Goal: Use online tool/utility: Utilize a website feature to perform a specific function

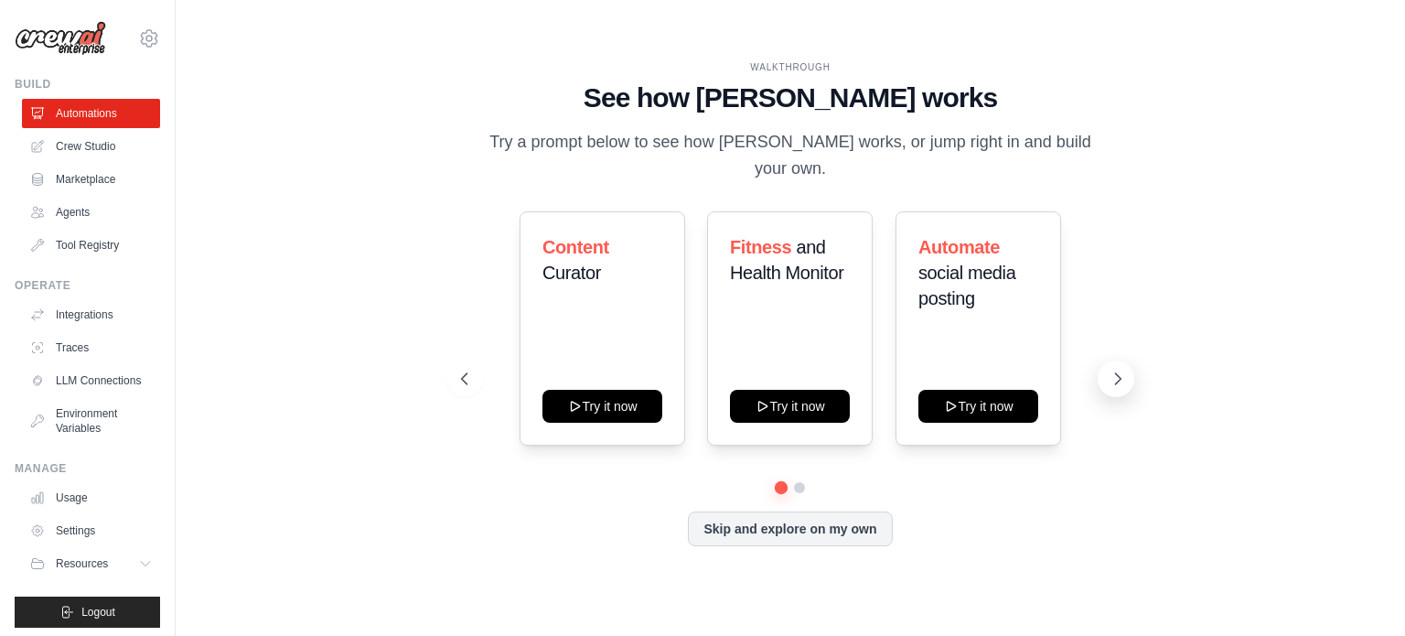
click at [1119, 369] on icon at bounding box center [1117, 378] width 18 height 18
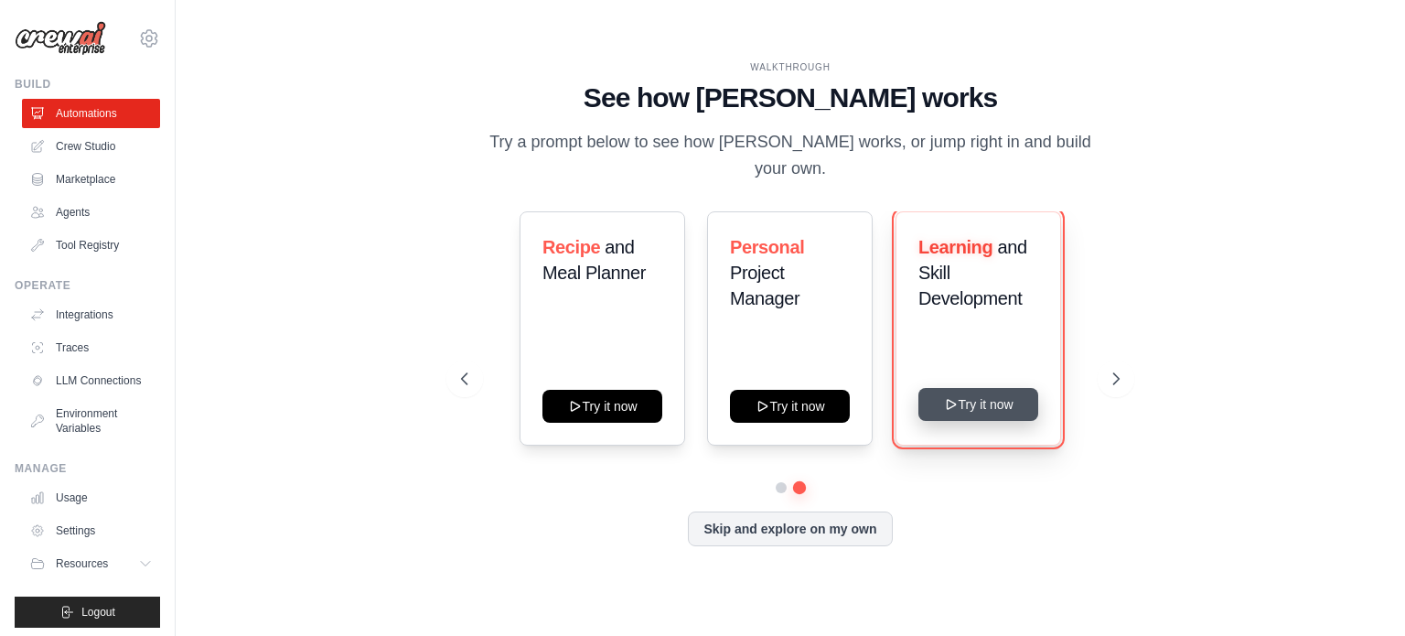
click at [968, 388] on button "Try it now" at bounding box center [978, 404] width 120 height 33
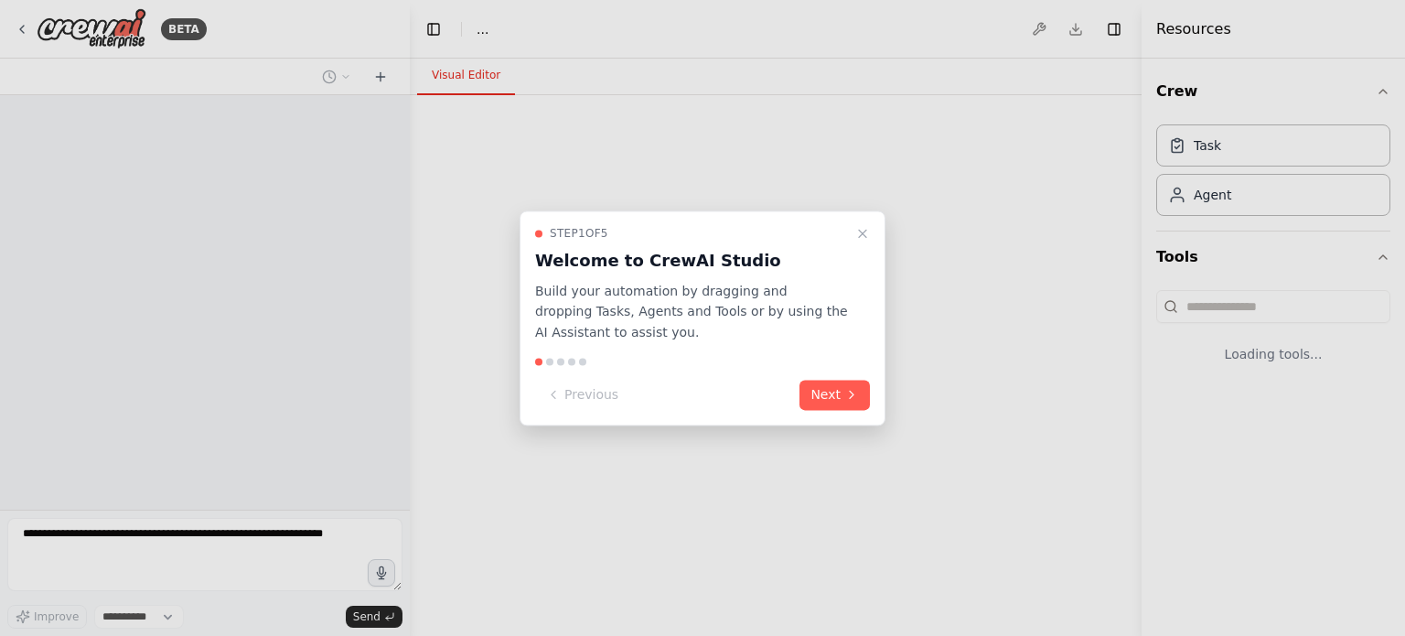
select select "****"
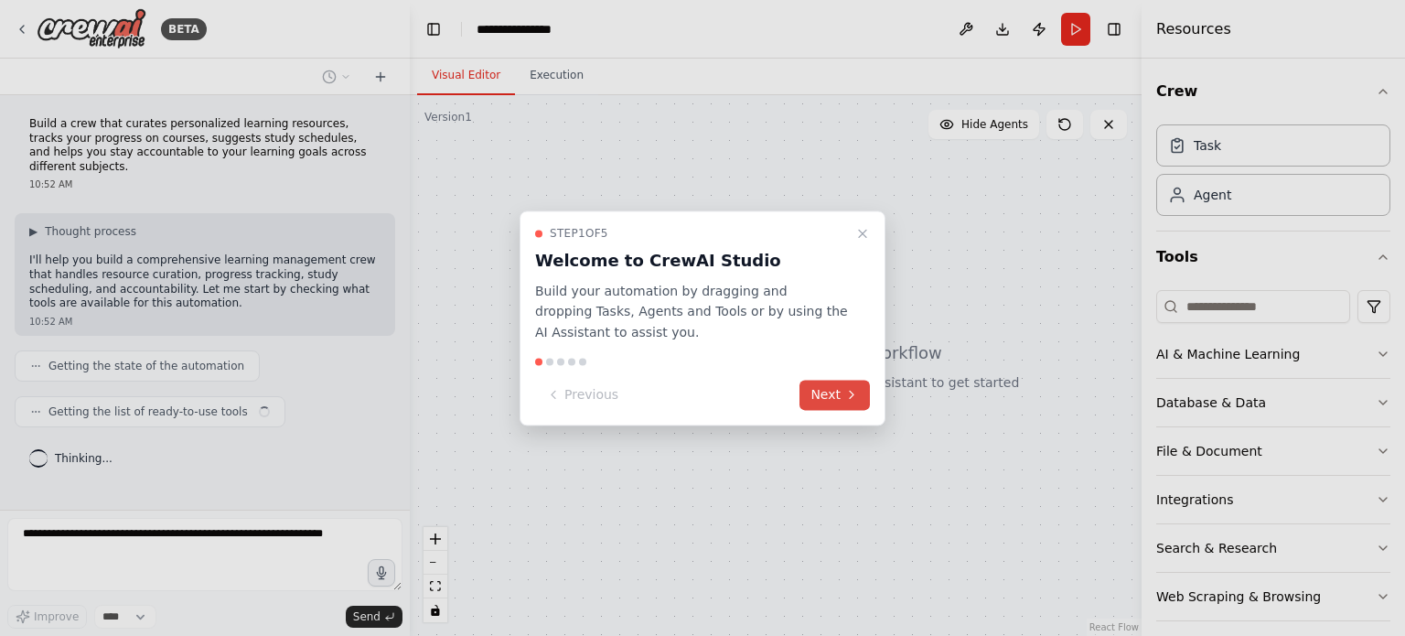
click at [847, 398] on icon at bounding box center [851, 395] width 15 height 15
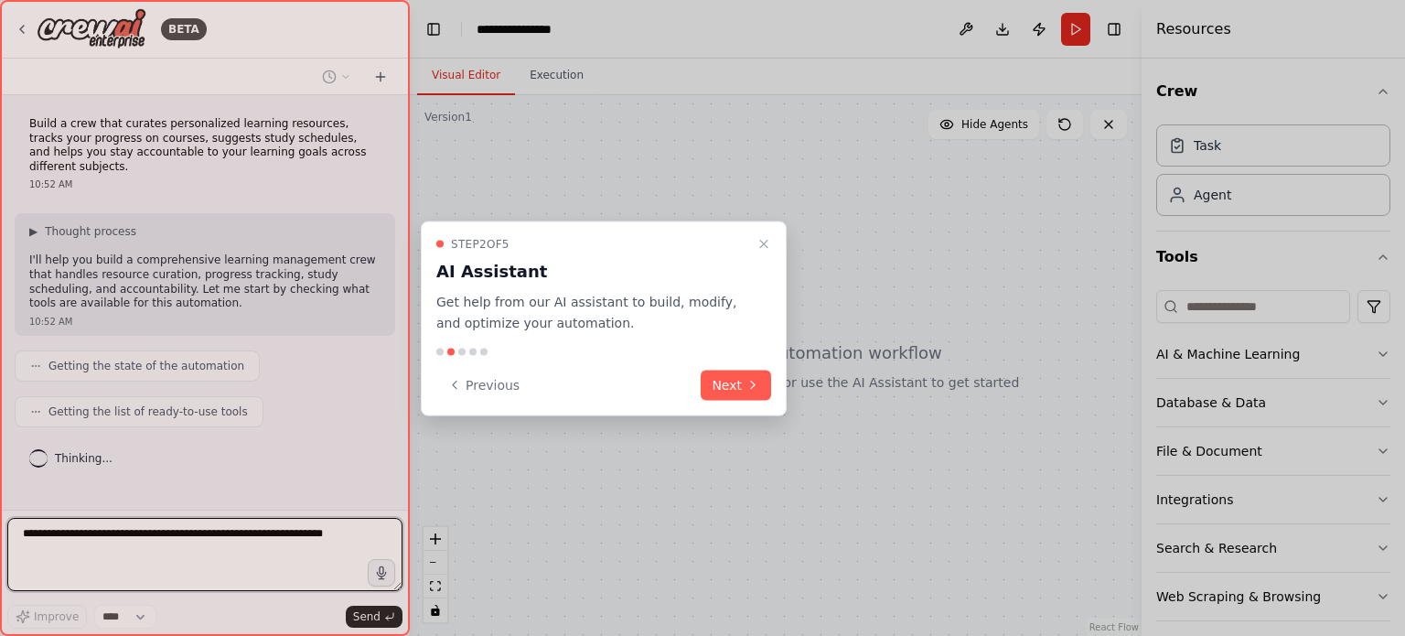
click at [774, 378] on div "Step 2 of 5 AI Assistant Get help from our AI assistant to build, modify, and o…" at bounding box center [604, 318] width 366 height 195
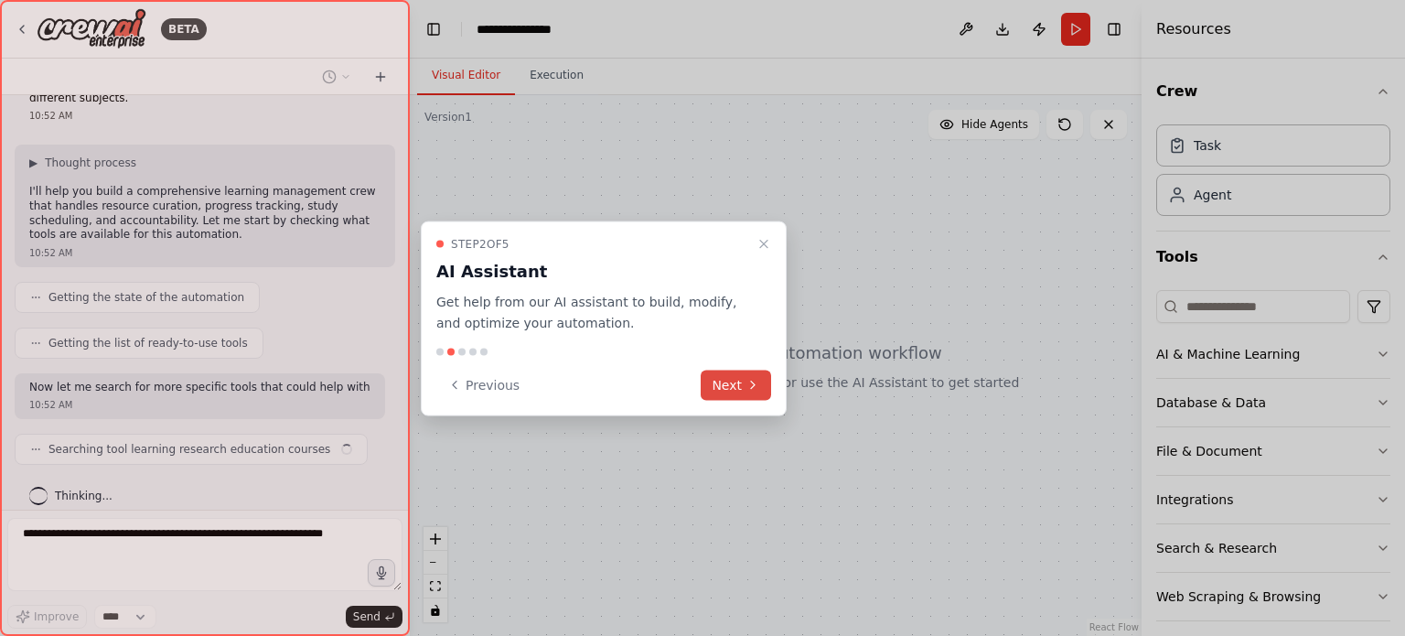
scroll to position [83, 0]
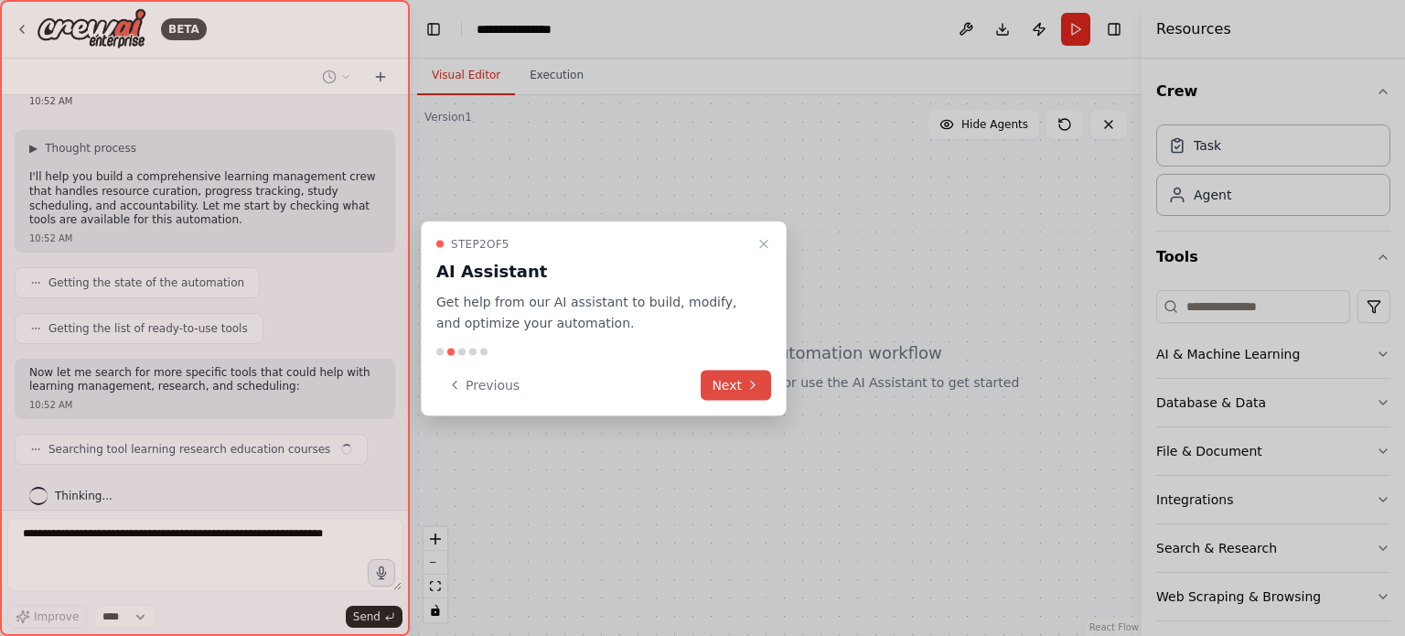
click at [761, 384] on button "Next" at bounding box center [735, 384] width 70 height 30
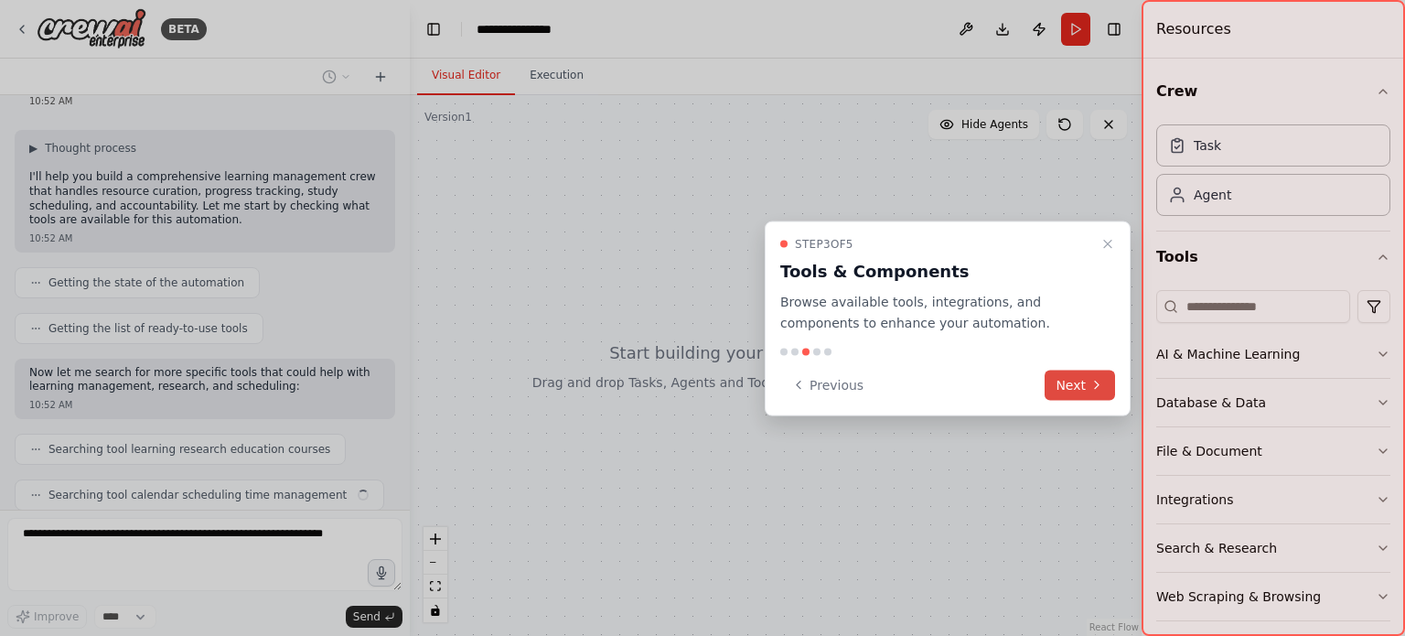
scroll to position [128, 0]
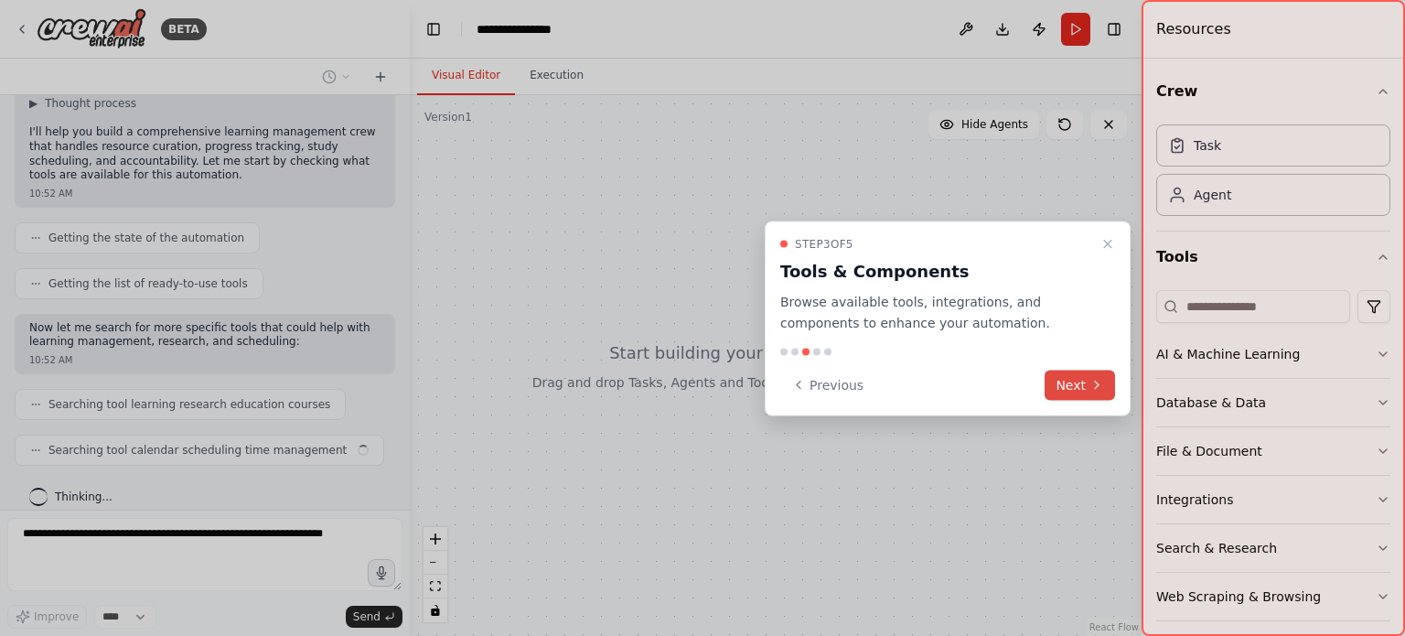
click at [1090, 388] on icon at bounding box center [1096, 385] width 15 height 15
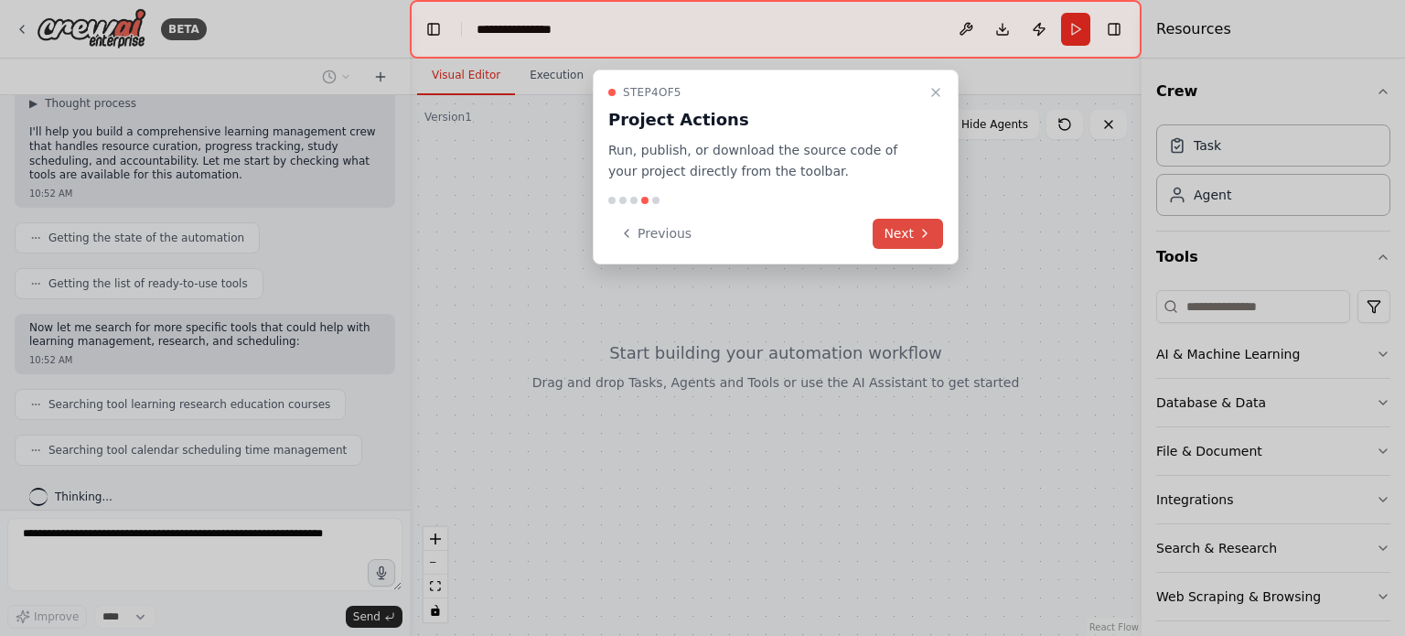
click at [924, 230] on icon at bounding box center [925, 233] width 4 height 7
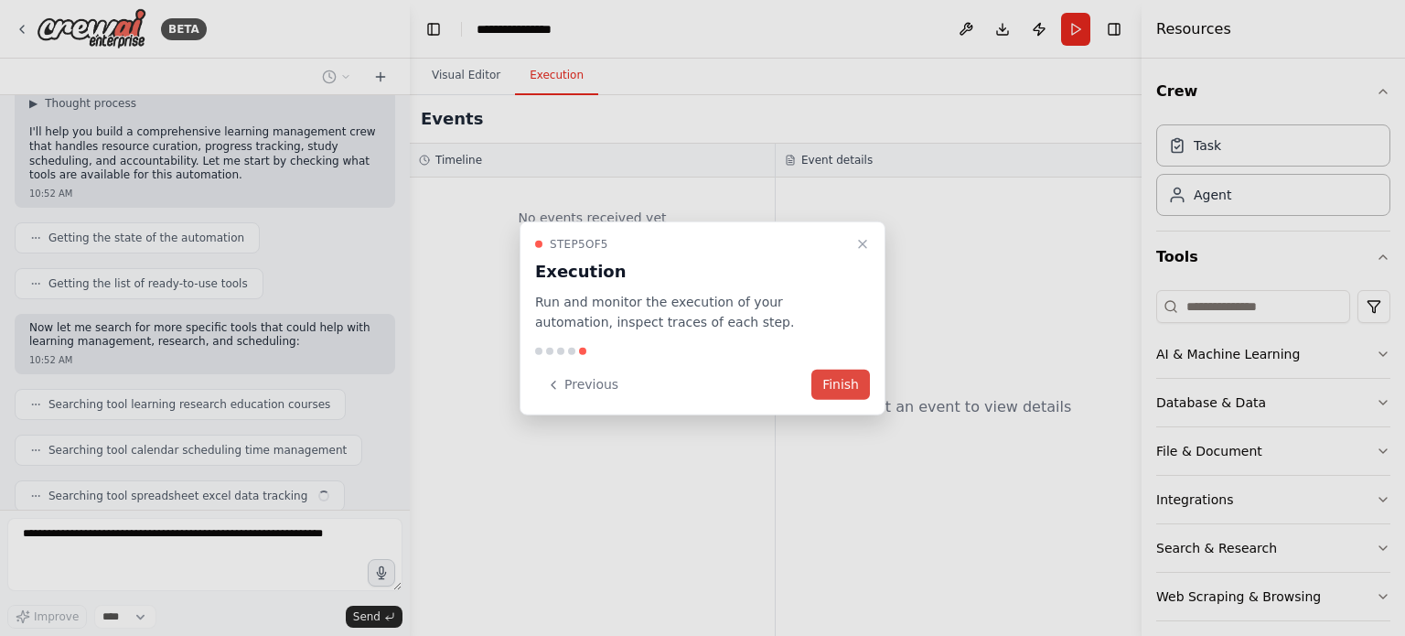
scroll to position [174, 0]
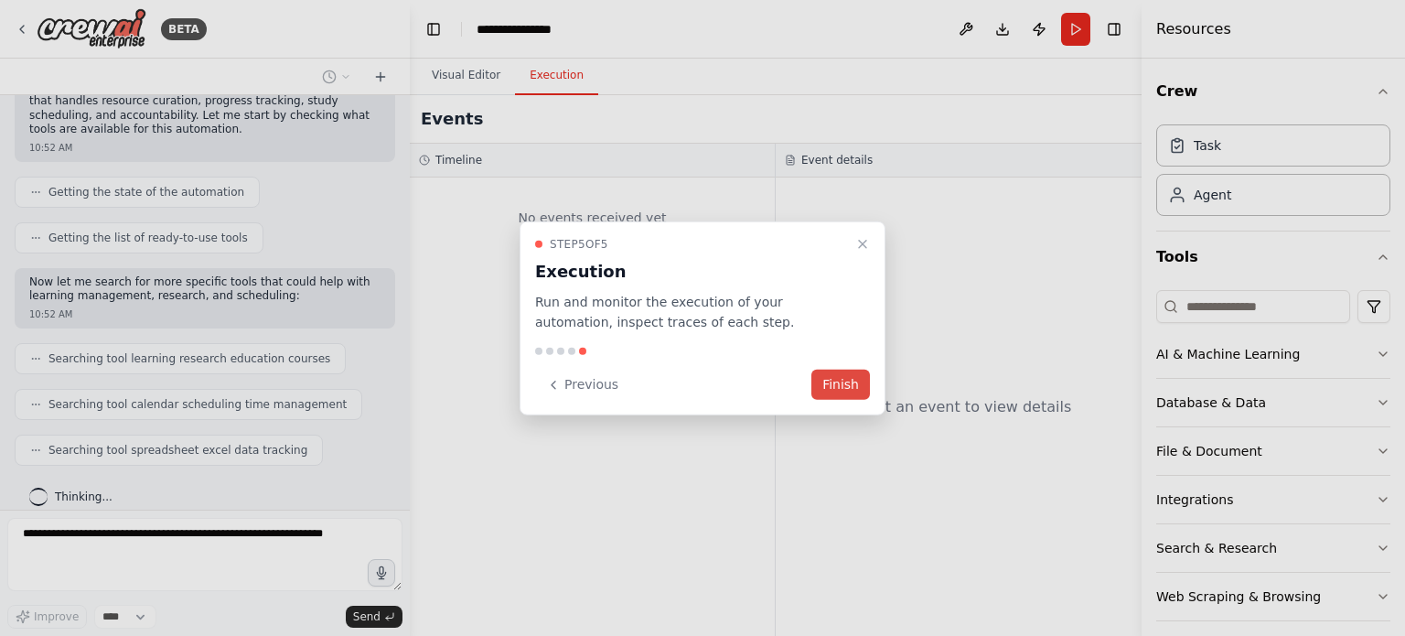
click at [829, 380] on button "Finish" at bounding box center [840, 384] width 59 height 30
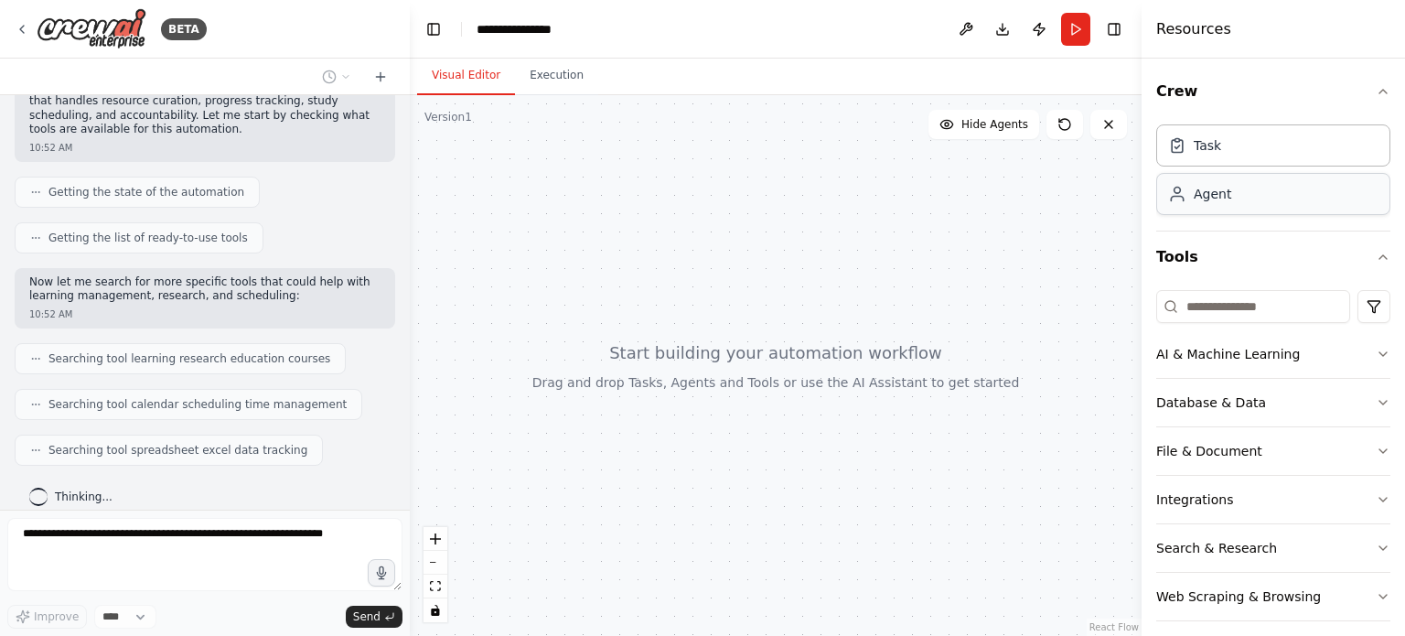
click at [1237, 193] on div "Agent" at bounding box center [1273, 194] width 234 height 42
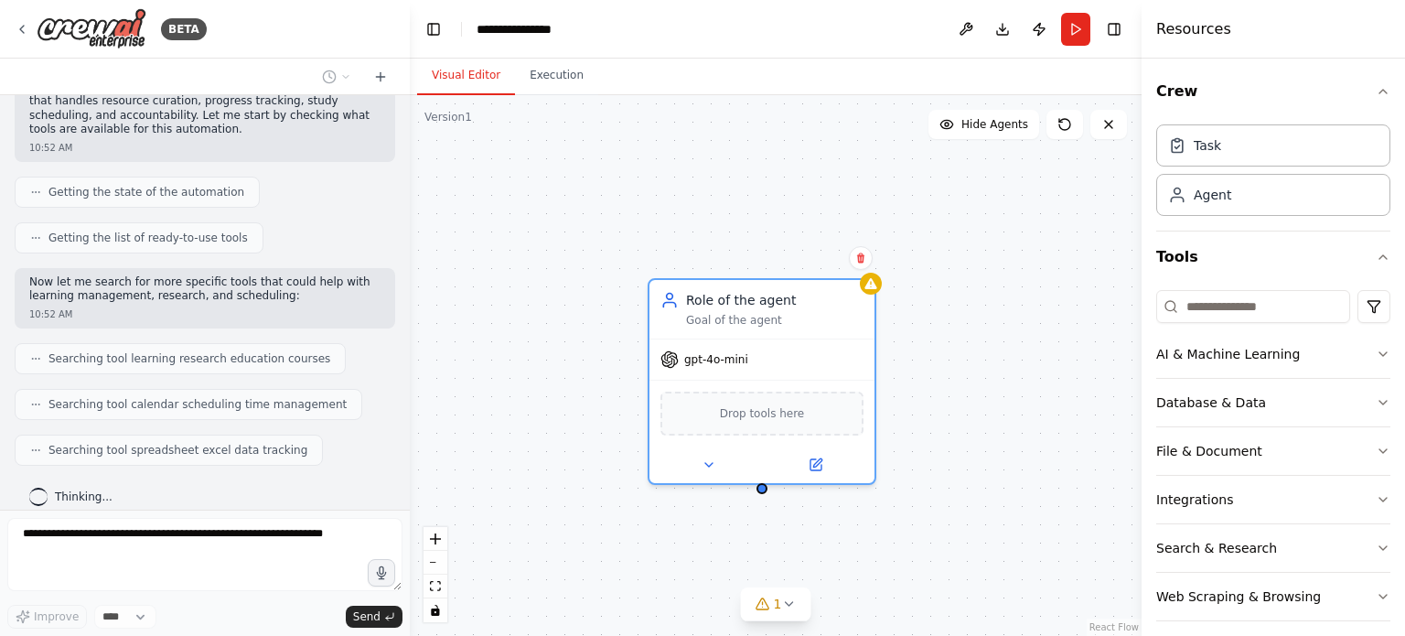
drag, startPoint x: 915, startPoint y: 348, endPoint x: 636, endPoint y: 348, distance: 279.8
click at [636, 348] on div "Role of the agent Goal of the agent gpt-4o-mini Drop tools here" at bounding box center [776, 365] width 732 height 540
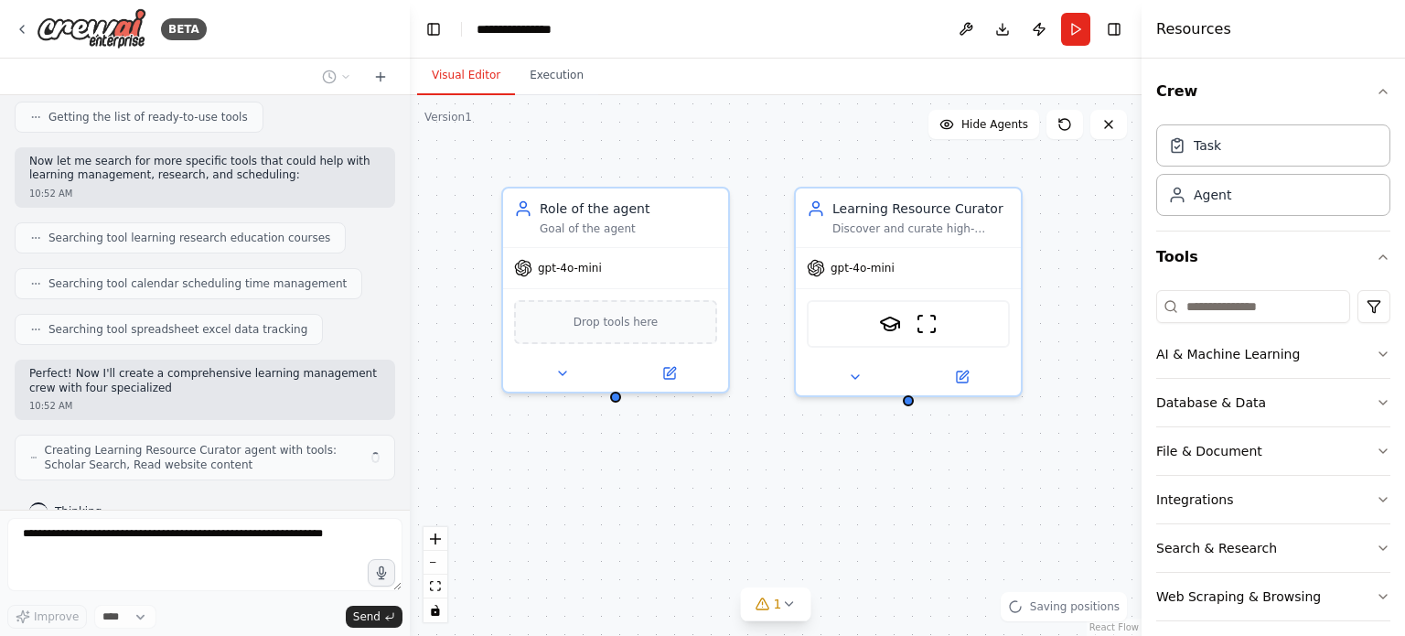
scroll to position [309, 0]
